Goal: Information Seeking & Learning: Learn about a topic

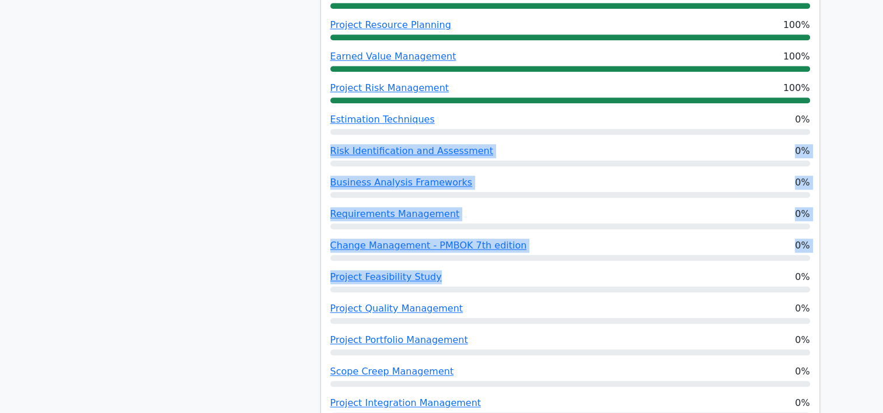
drag, startPoint x: 0, startPoint y: 0, endPoint x: 633, endPoint y: 203, distance: 665.0
click at [397, 114] on link "Estimation Techniques" at bounding box center [382, 119] width 104 height 11
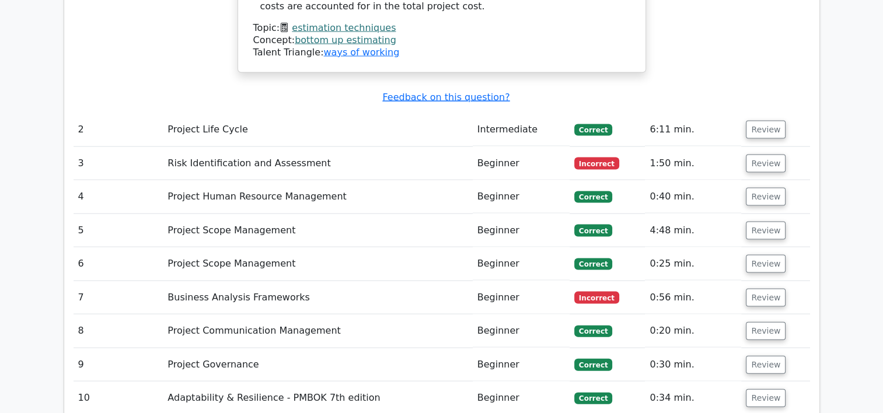
scroll to position [2430, 0]
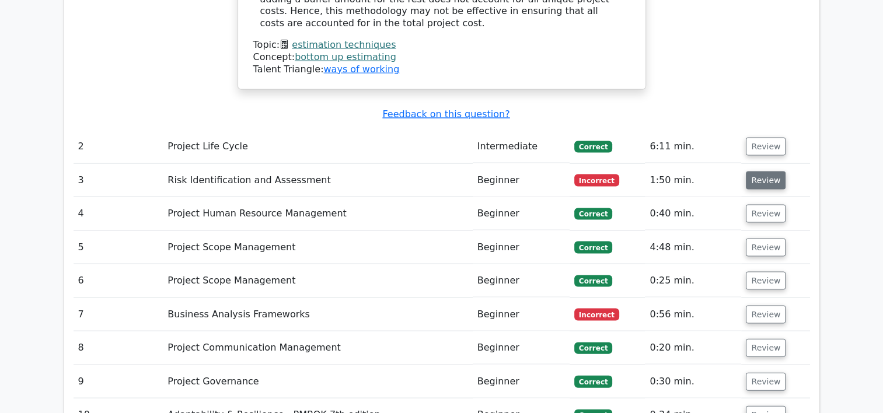
click at [774, 172] on button "Review" at bounding box center [766, 181] width 40 height 18
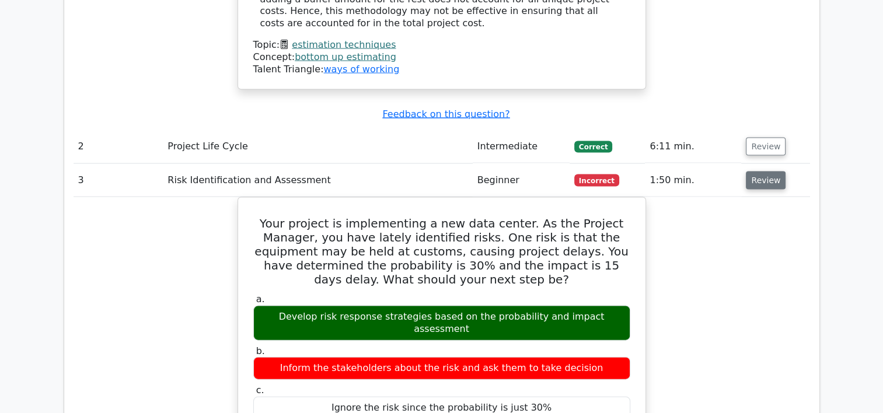
click at [774, 172] on button "Review" at bounding box center [766, 181] width 40 height 18
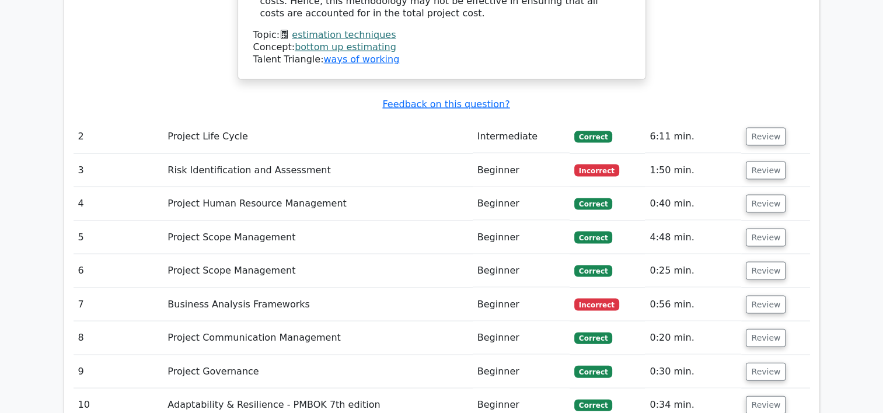
scroll to position [2433, 0]
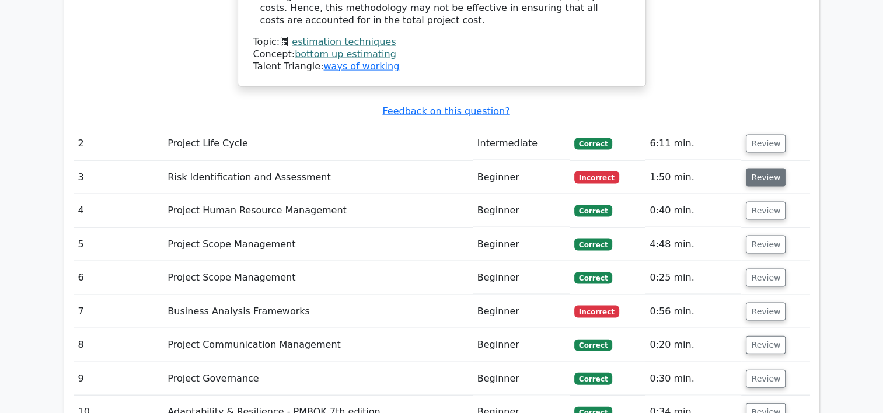
click at [769, 169] on button "Review" at bounding box center [766, 178] width 40 height 18
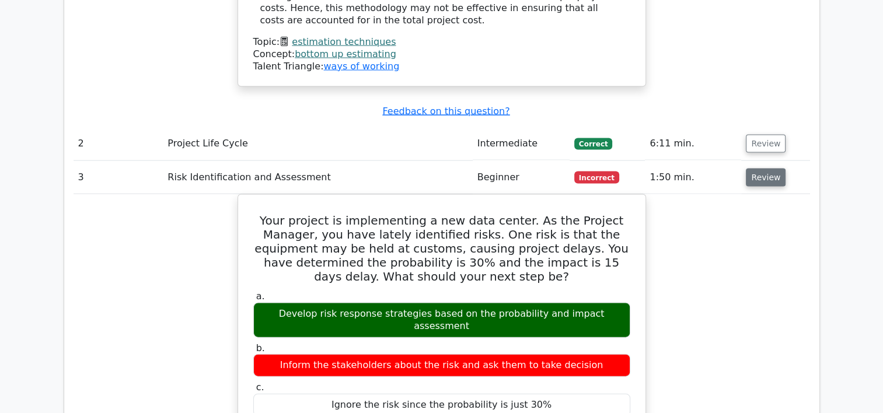
click at [769, 169] on button "Review" at bounding box center [766, 178] width 40 height 18
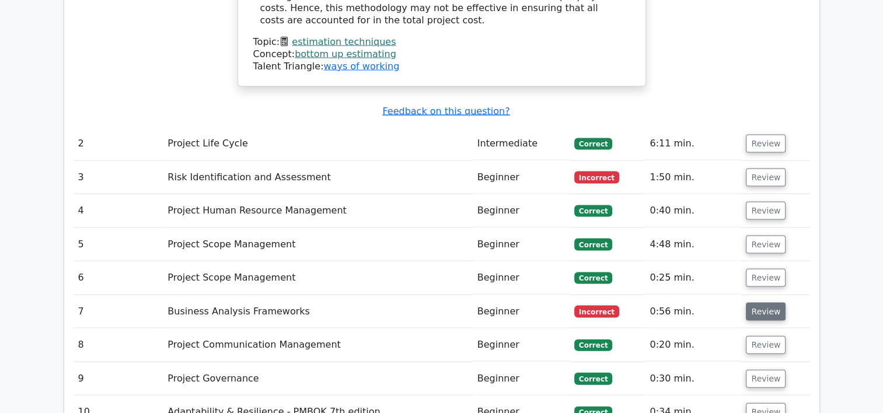
click at [764, 303] on button "Review" at bounding box center [766, 312] width 40 height 18
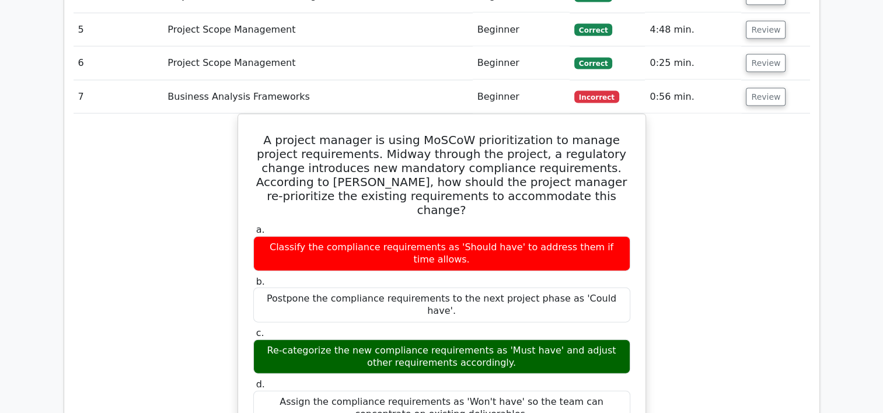
scroll to position [2661, 0]
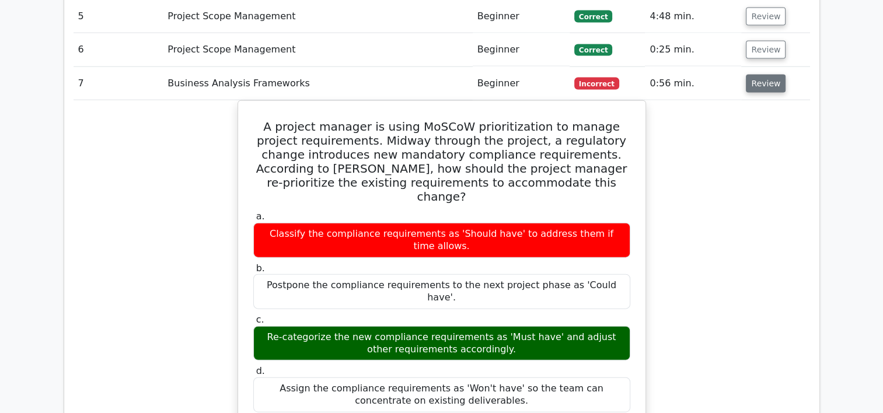
click at [775, 75] on button "Review" at bounding box center [766, 84] width 40 height 18
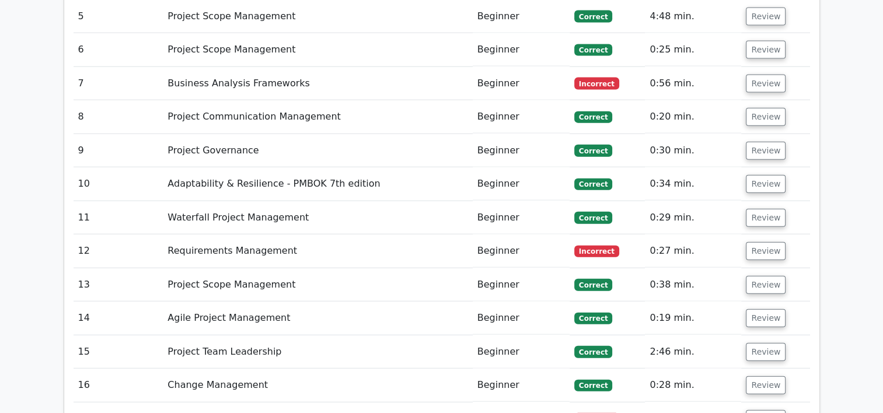
drag, startPoint x: 881, startPoint y: 187, endPoint x: 676, endPoint y: 178, distance: 205.1
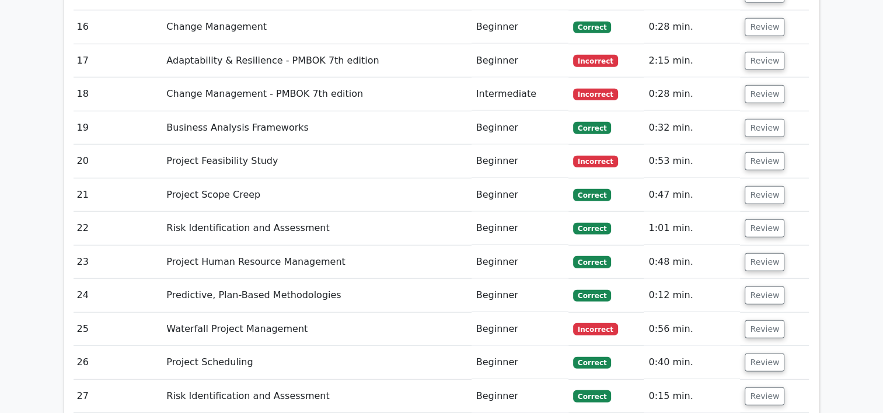
scroll to position [3384, 0]
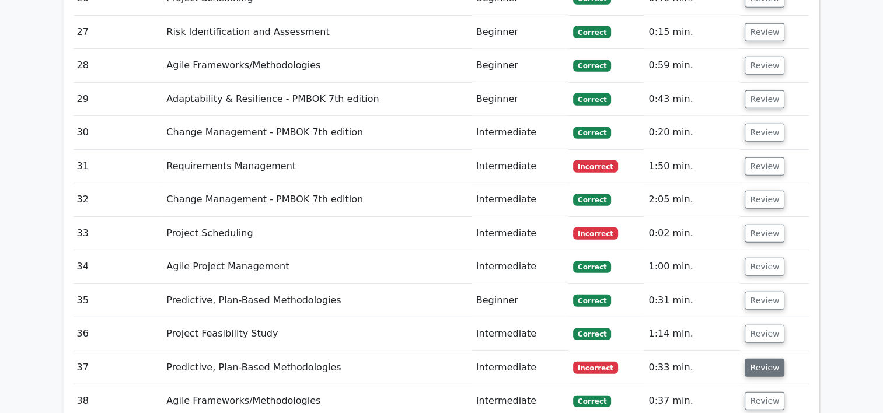
click at [766, 359] on button "Review" at bounding box center [765, 368] width 40 height 18
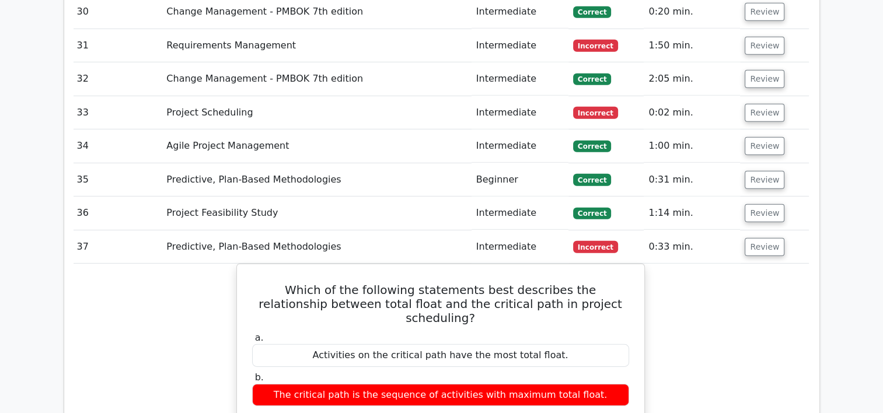
scroll to position [3538, 0]
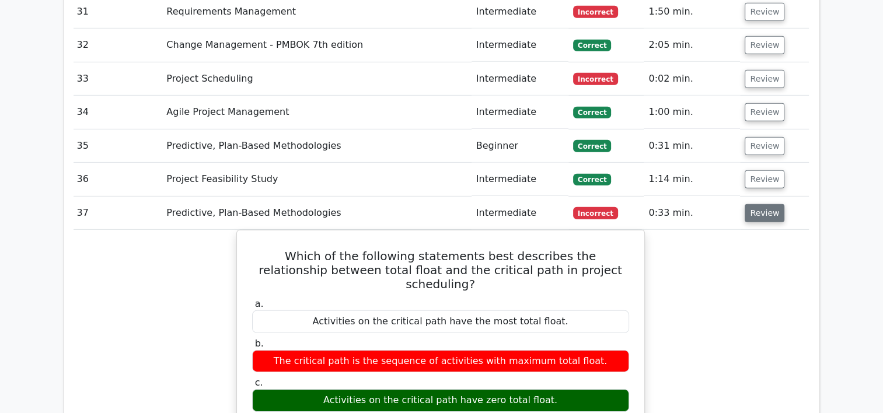
click at [757, 204] on button "Review" at bounding box center [765, 213] width 40 height 18
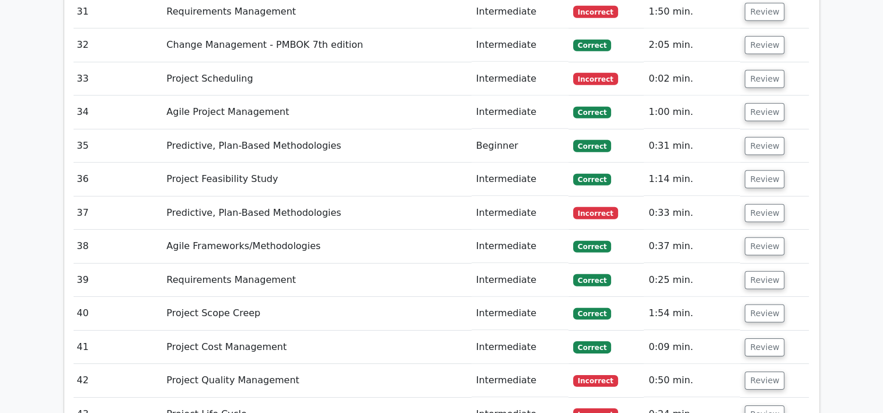
click at [781, 364] on td "Review" at bounding box center [774, 380] width 68 height 33
click at [792, 364] on td "Review" at bounding box center [774, 380] width 68 height 33
click at [758, 372] on button "Review" at bounding box center [765, 381] width 40 height 18
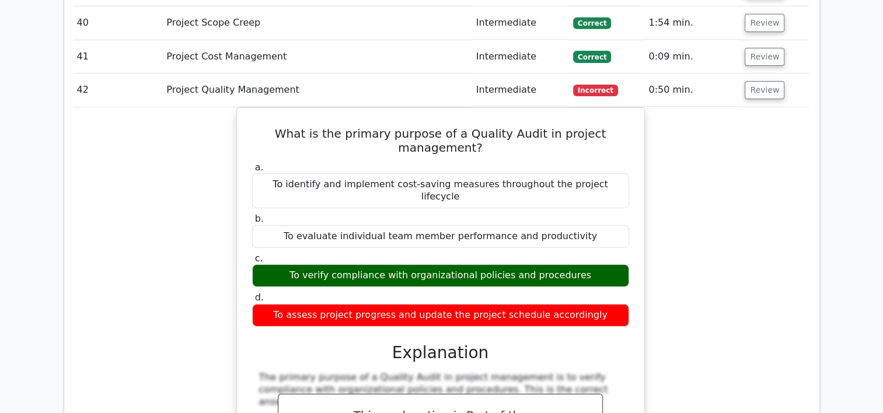
scroll to position [3830, 0]
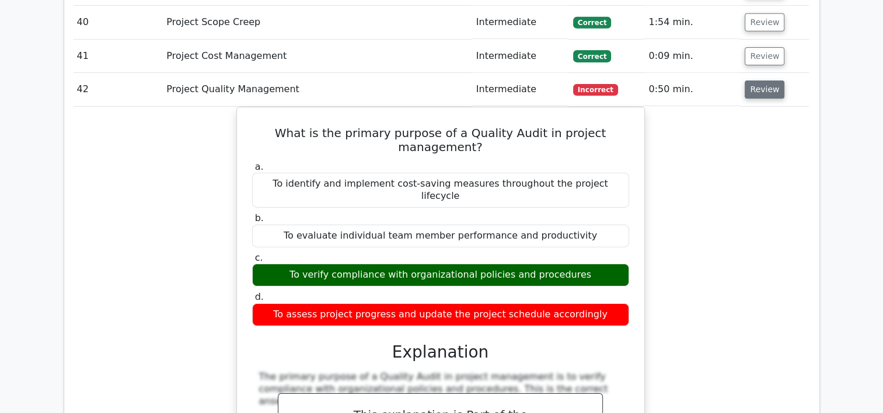
click at [766, 81] on button "Review" at bounding box center [765, 90] width 40 height 18
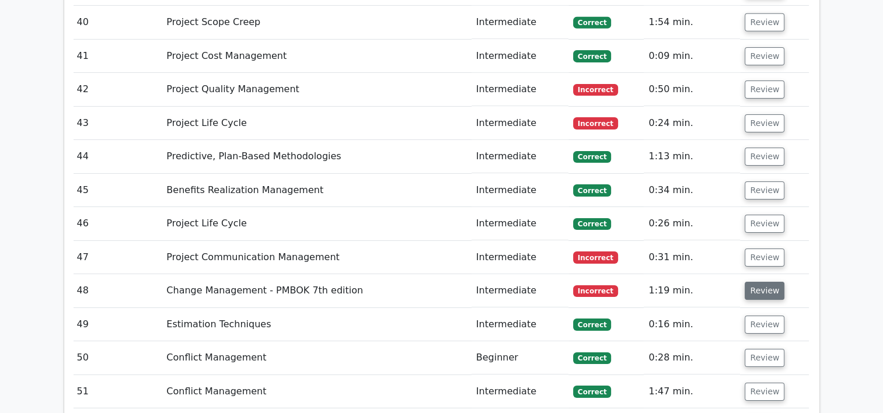
click at [769, 282] on button "Review" at bounding box center [765, 291] width 40 height 18
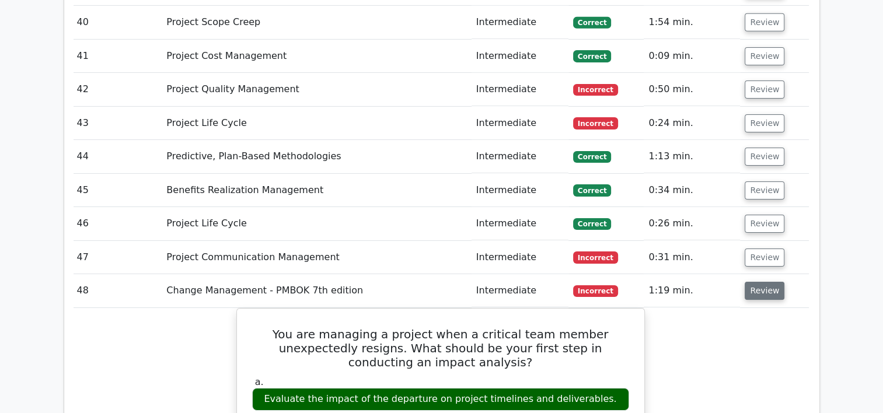
click at [769, 282] on button "Review" at bounding box center [765, 291] width 40 height 18
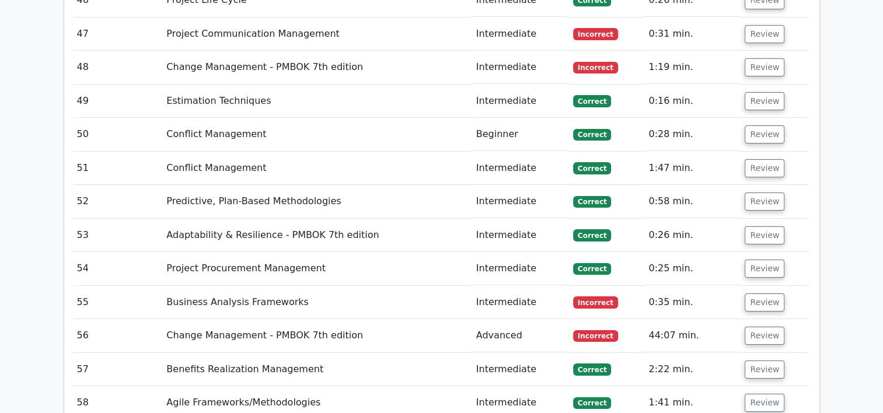
scroll to position [4066, 0]
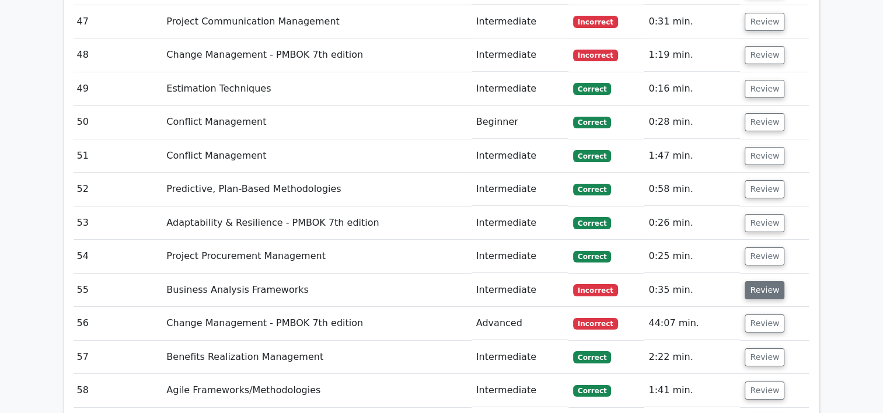
click at [766, 281] on button "Review" at bounding box center [765, 290] width 40 height 18
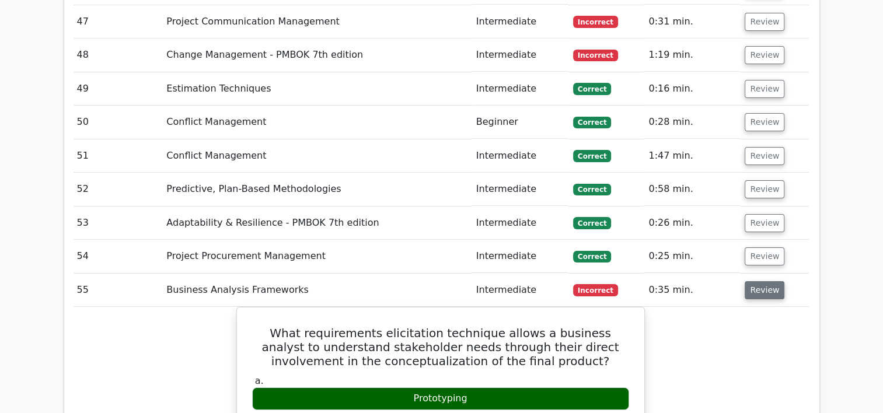
click at [766, 281] on button "Review" at bounding box center [765, 290] width 40 height 18
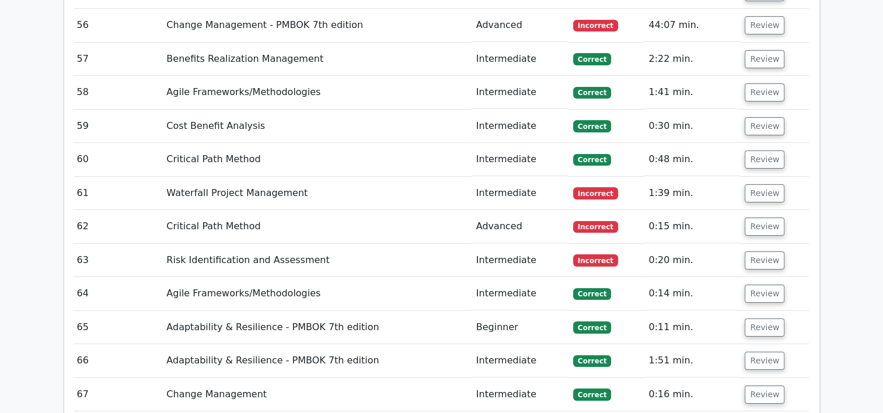
scroll to position [4377, 0]
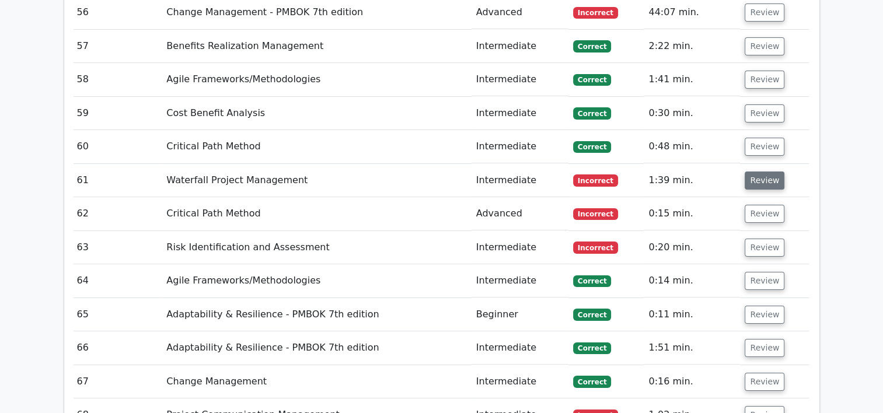
click at [769, 172] on button "Review" at bounding box center [765, 181] width 40 height 18
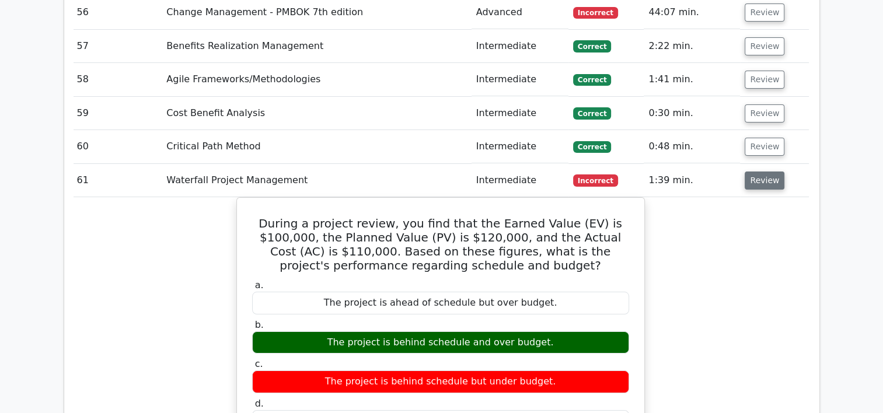
click at [761, 172] on button "Review" at bounding box center [765, 181] width 40 height 18
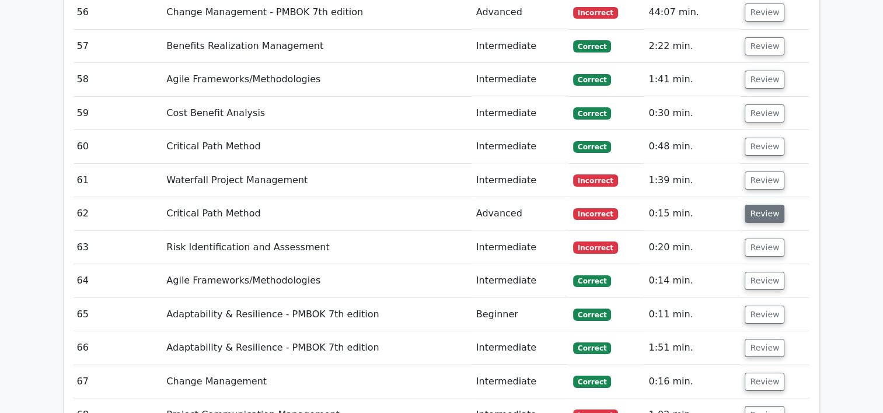
click at [760, 205] on button "Review" at bounding box center [765, 214] width 40 height 18
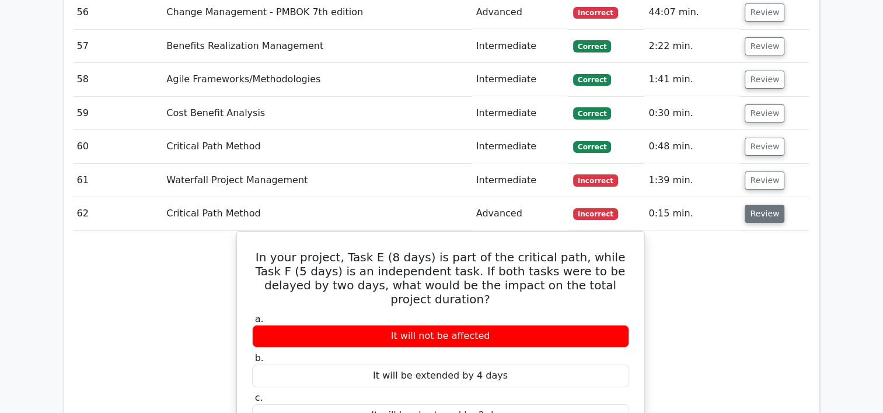
click at [760, 205] on button "Review" at bounding box center [765, 214] width 40 height 18
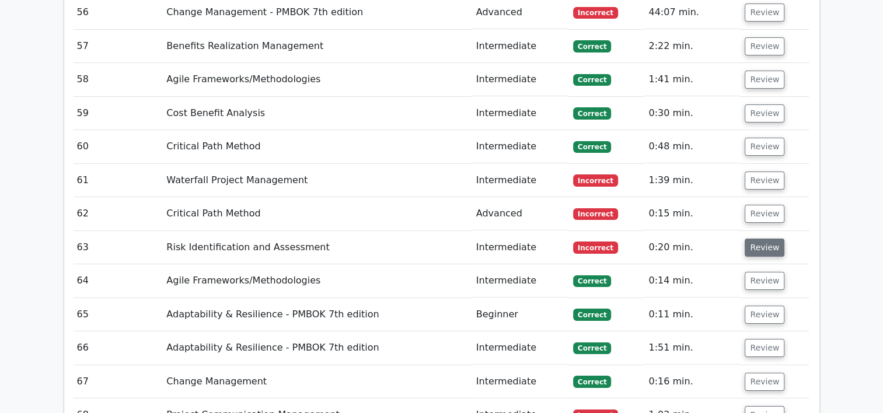
click at [760, 239] on button "Review" at bounding box center [765, 248] width 40 height 18
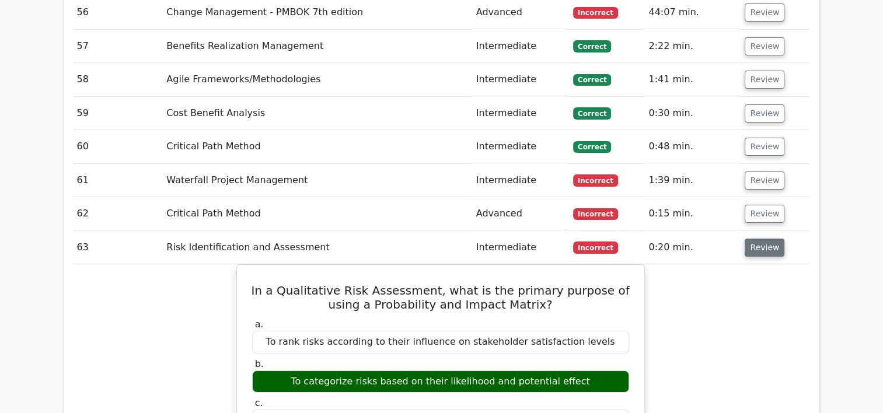
click at [760, 239] on button "Review" at bounding box center [765, 248] width 40 height 18
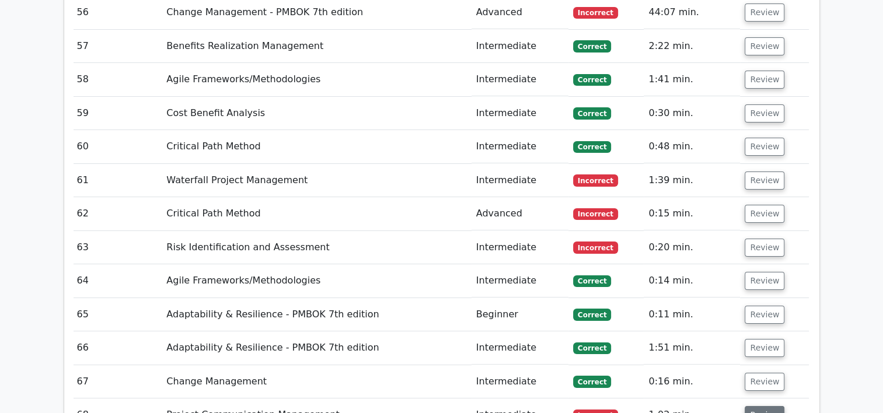
click at [767, 406] on button "Review" at bounding box center [765, 415] width 40 height 18
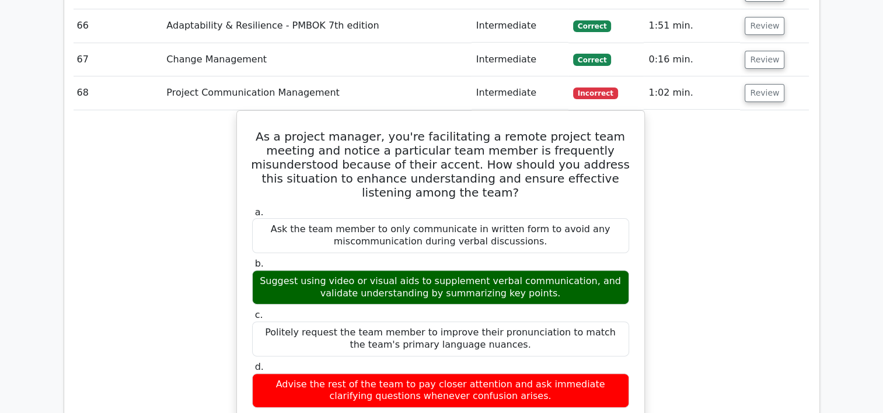
scroll to position [4691, 0]
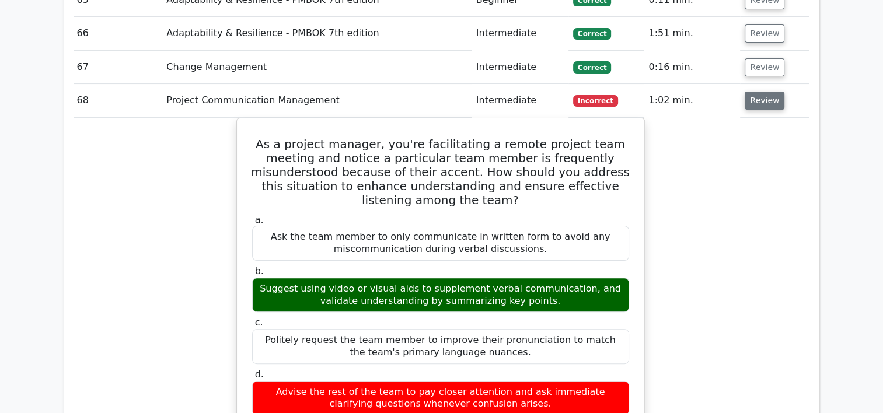
click at [758, 92] on button "Review" at bounding box center [765, 101] width 40 height 18
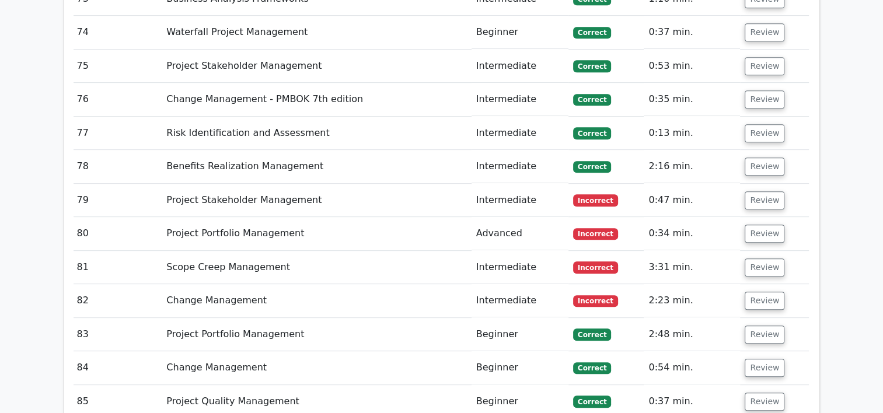
scroll to position [4993, 0]
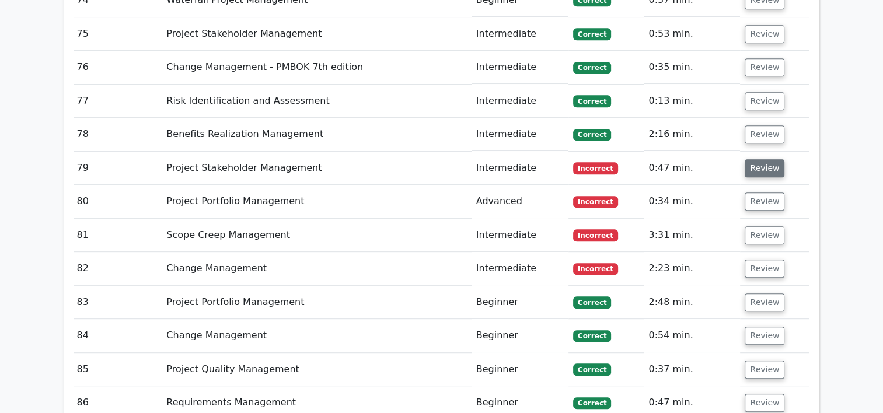
click at [751, 159] on button "Review" at bounding box center [765, 168] width 40 height 18
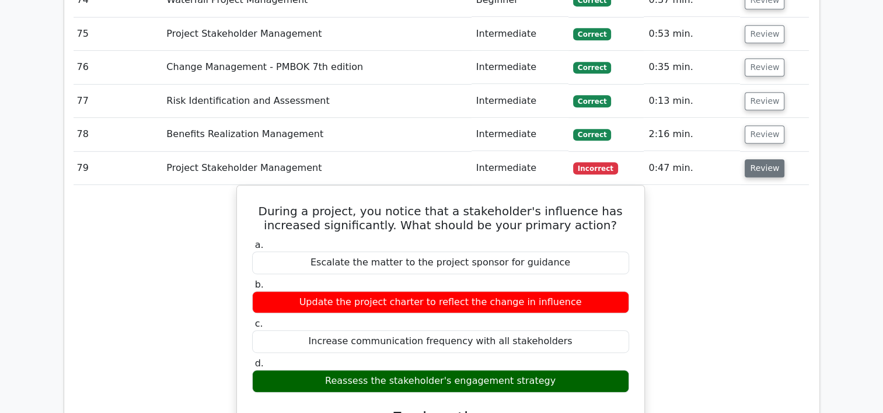
click at [751, 159] on button "Review" at bounding box center [765, 168] width 40 height 18
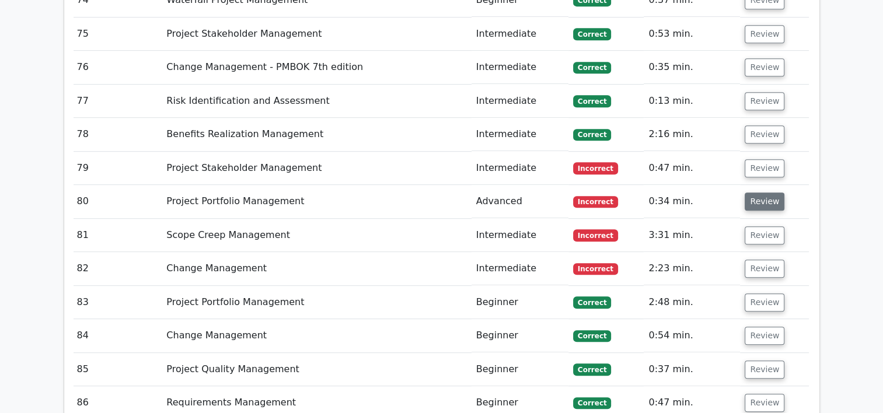
click at [759, 193] on button "Review" at bounding box center [765, 202] width 40 height 18
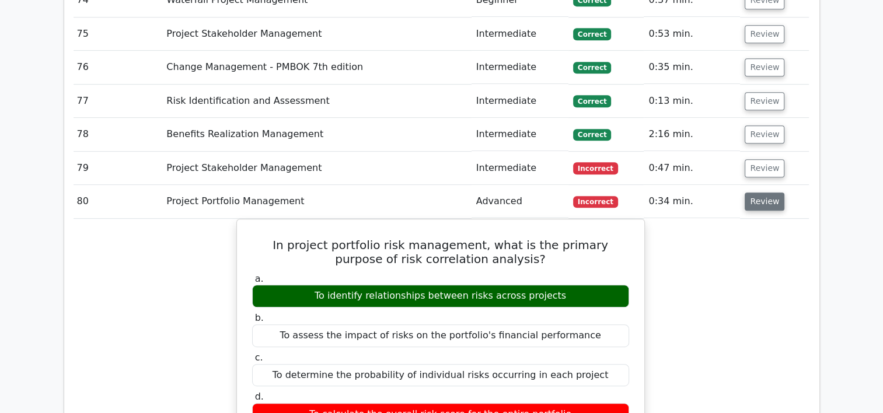
click at [759, 193] on button "Review" at bounding box center [765, 202] width 40 height 18
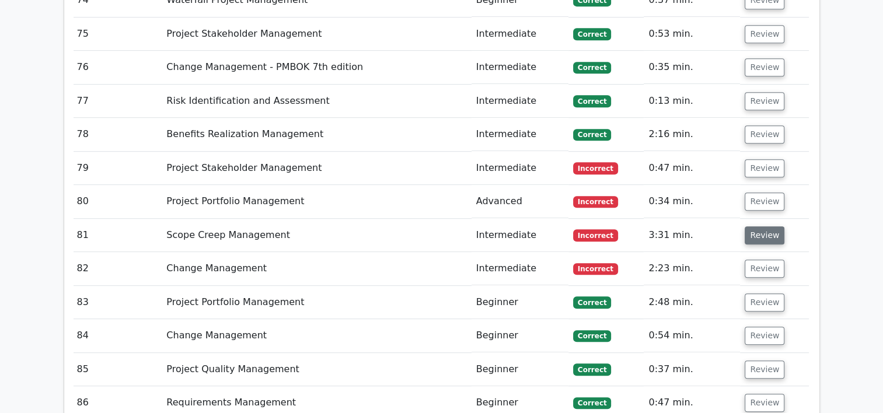
click at [758, 227] on button "Review" at bounding box center [765, 236] width 40 height 18
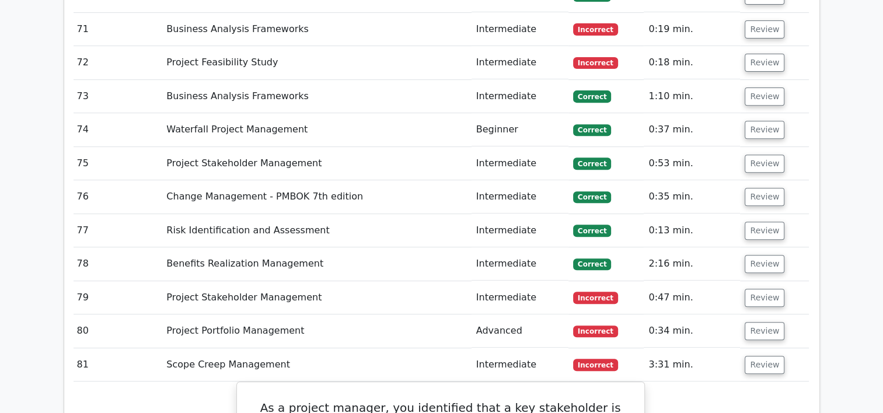
scroll to position [4951, 0]
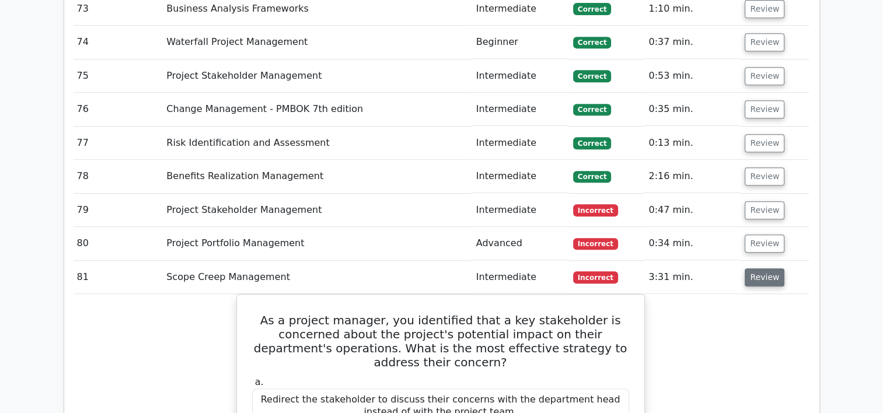
click at [754, 269] on button "Review" at bounding box center [765, 278] width 40 height 18
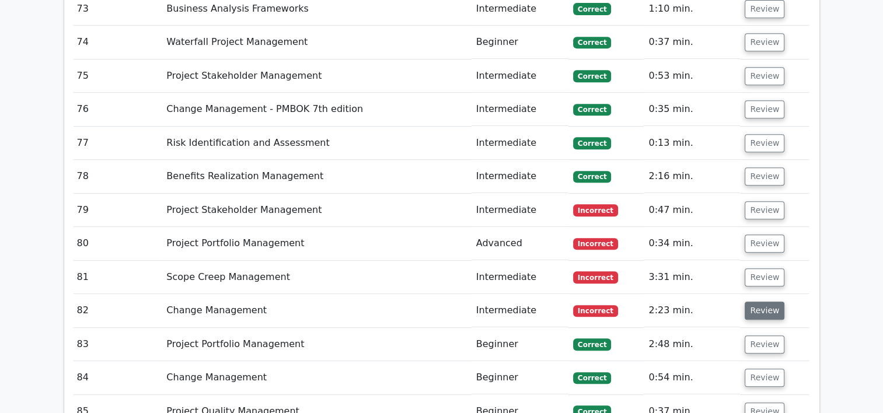
click at [769, 302] on button "Review" at bounding box center [765, 311] width 40 height 18
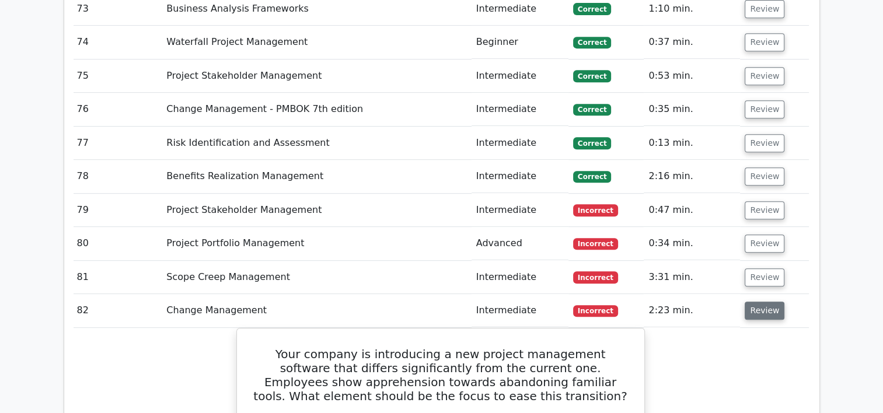
click at [769, 302] on button "Review" at bounding box center [765, 311] width 40 height 18
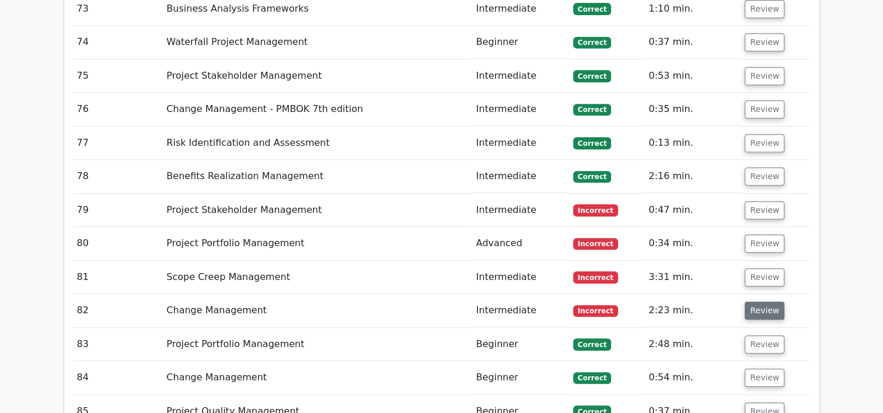
click at [769, 302] on button "Review" at bounding box center [765, 311] width 40 height 18
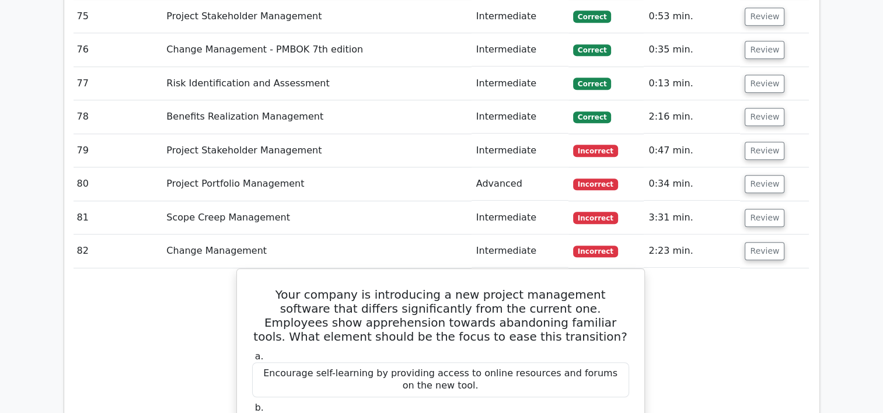
scroll to position [5035, 0]
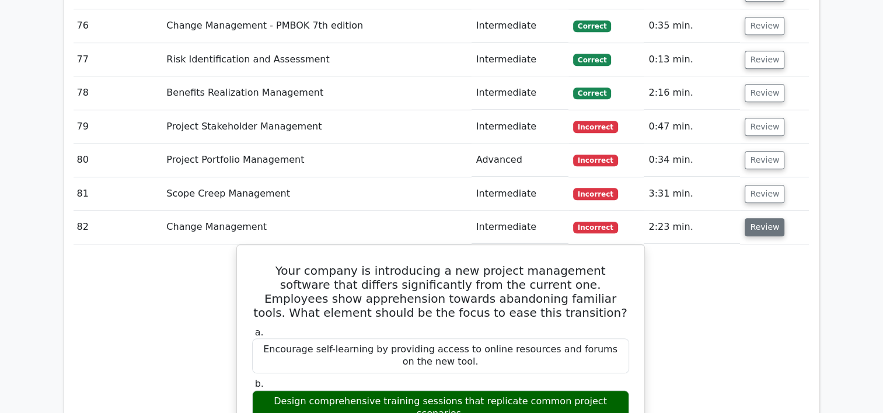
click at [764, 218] on button "Review" at bounding box center [765, 227] width 40 height 18
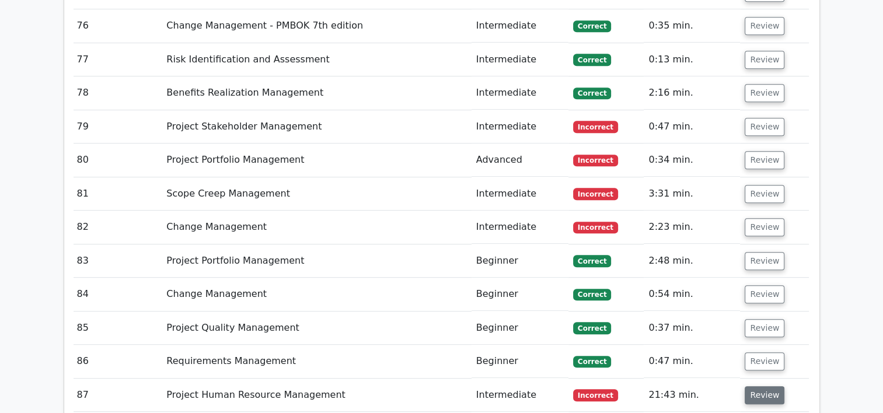
click at [773, 386] on button "Review" at bounding box center [765, 395] width 40 height 18
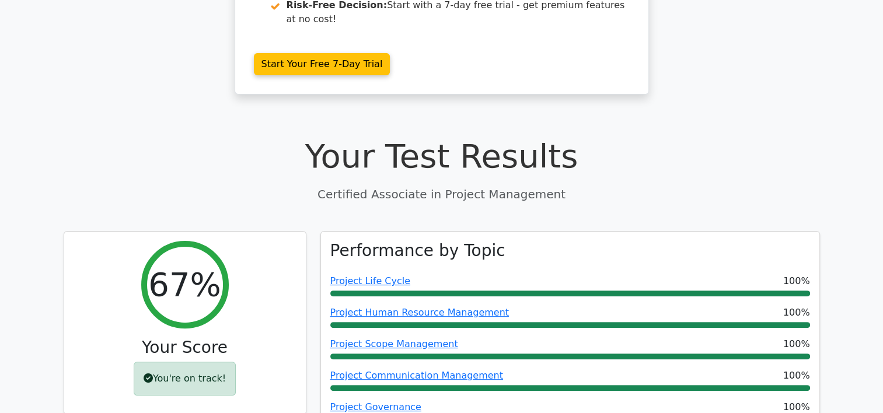
scroll to position [335, 0]
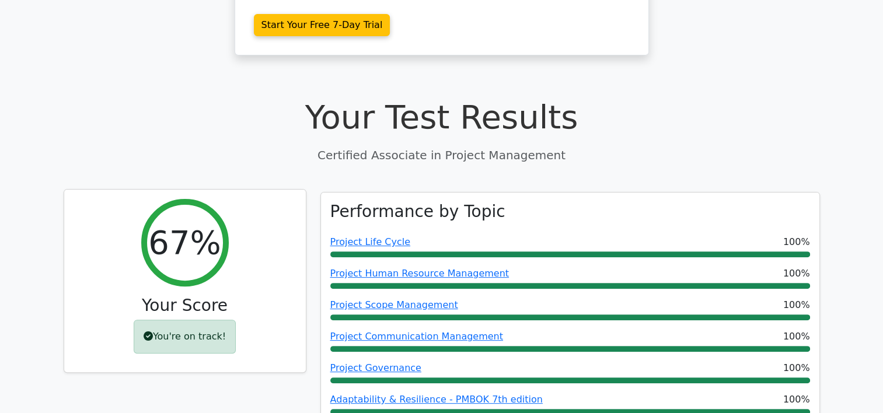
click at [207, 320] on div "You're on track!" at bounding box center [185, 337] width 102 height 34
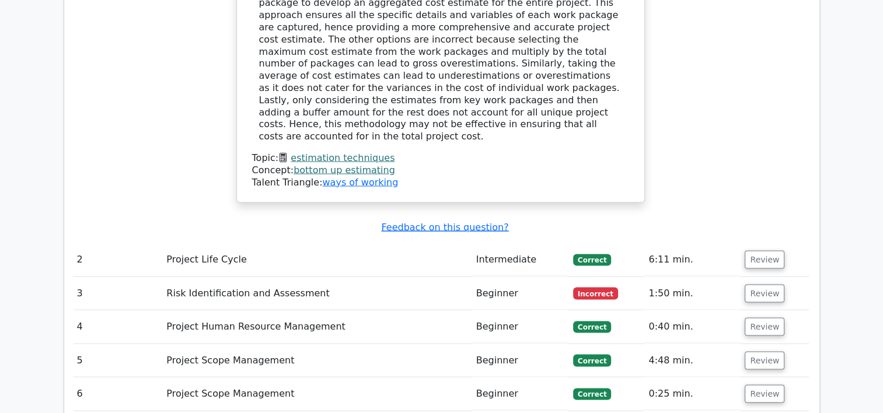
scroll to position [2309, 0]
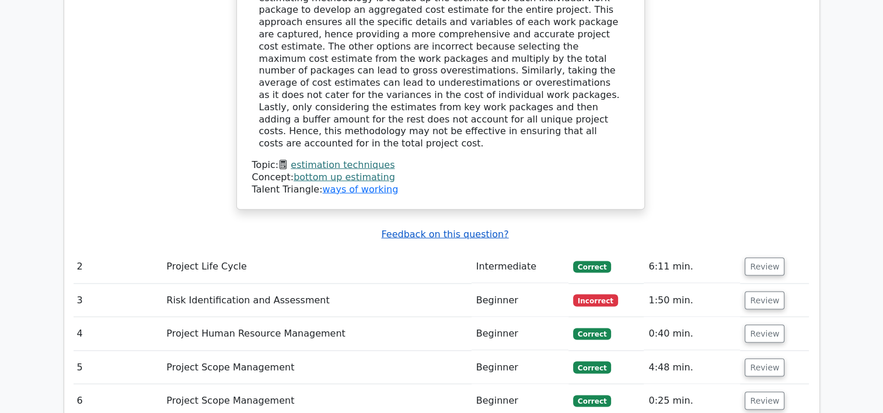
click at [444, 229] on u "Feedback on this question?" at bounding box center [444, 234] width 127 height 11
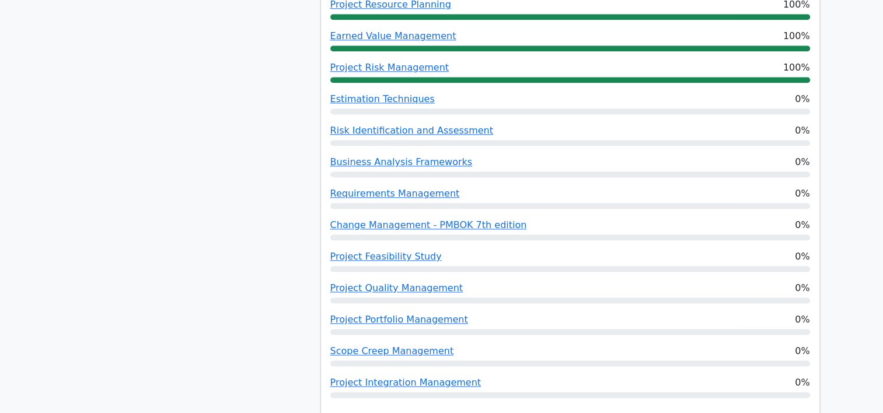
scroll to position [1246, 0]
